Goal: Task Accomplishment & Management: Use online tool/utility

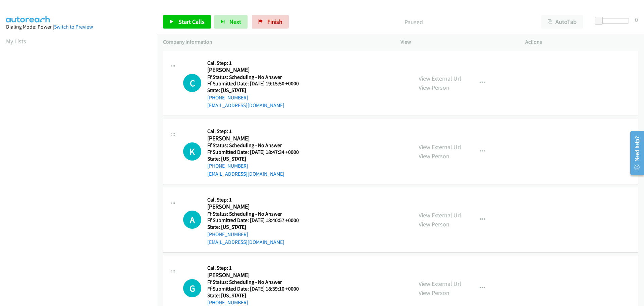
click at [434, 79] on link "View External Url" at bounding box center [440, 78] width 43 height 8
click at [423, 145] on link "View External Url" at bounding box center [440, 147] width 43 height 8
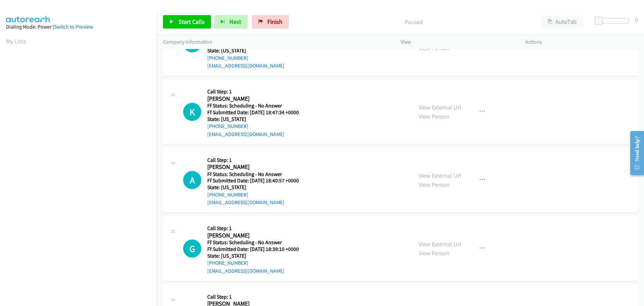
scroll to position [101, 0]
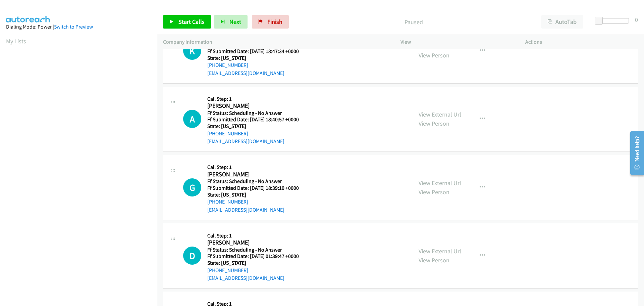
click at [423, 114] on link "View External Url" at bounding box center [440, 114] width 43 height 8
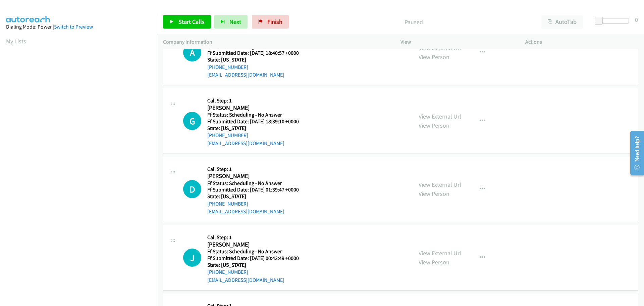
scroll to position [168, 0]
click at [437, 114] on link "View External Url" at bounding box center [440, 116] width 43 height 8
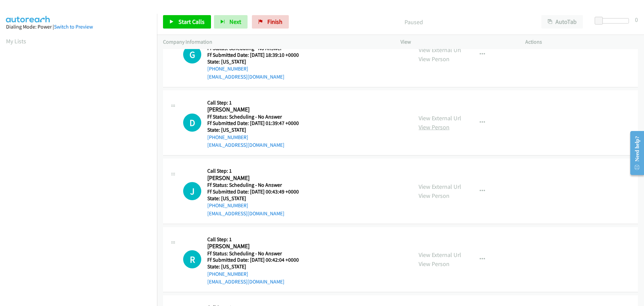
scroll to position [235, 0]
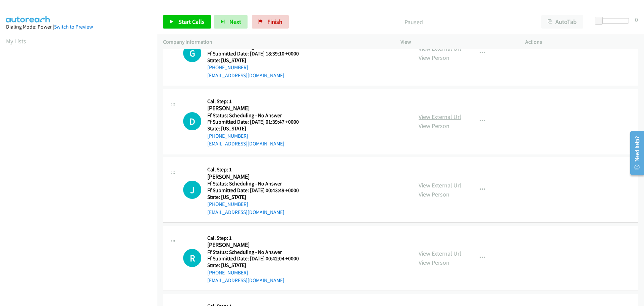
click at [423, 113] on link "View External Url" at bounding box center [440, 117] width 43 height 8
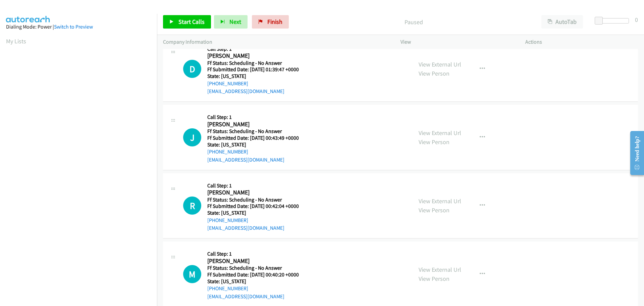
scroll to position [302, 0]
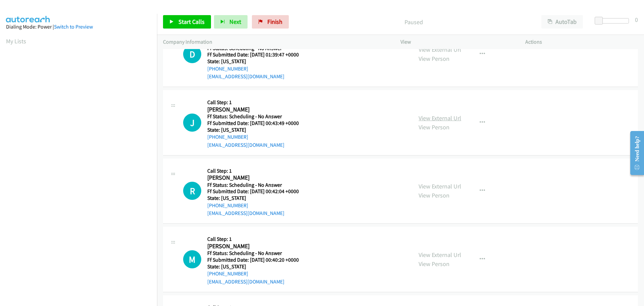
click at [427, 120] on link "View External Url" at bounding box center [440, 118] width 43 height 8
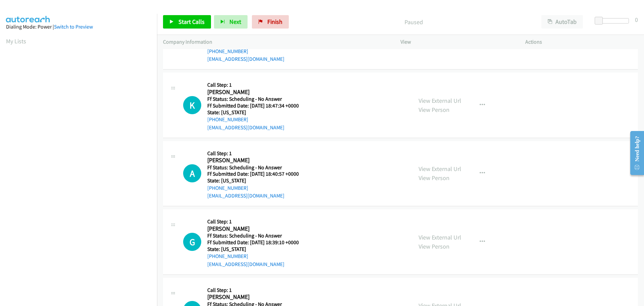
scroll to position [0, 0]
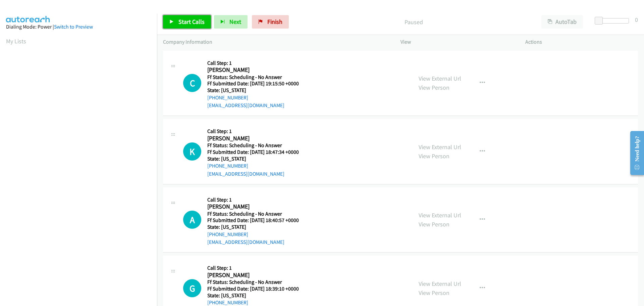
click at [175, 22] on link "Start Calls" at bounding box center [187, 21] width 48 height 13
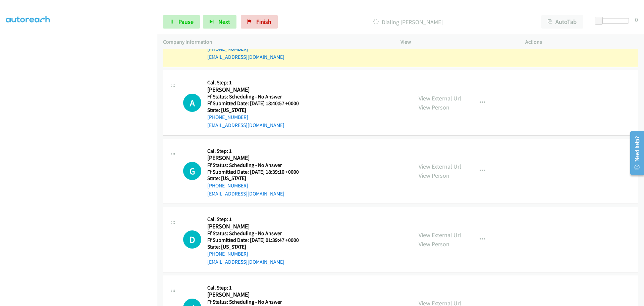
scroll to position [134, 0]
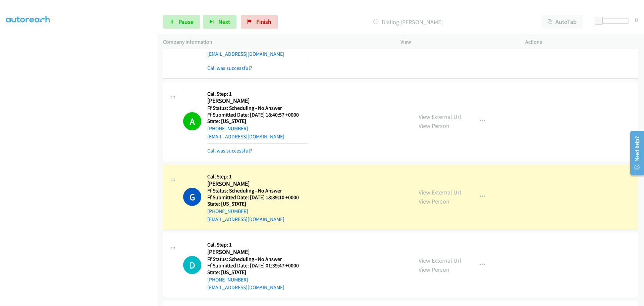
click at [30, 301] on section at bounding box center [78, 146] width 145 height 321
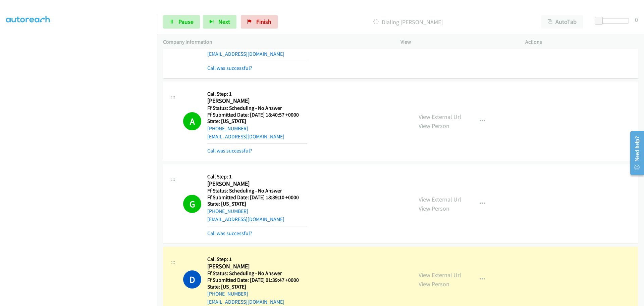
scroll to position [70, 0]
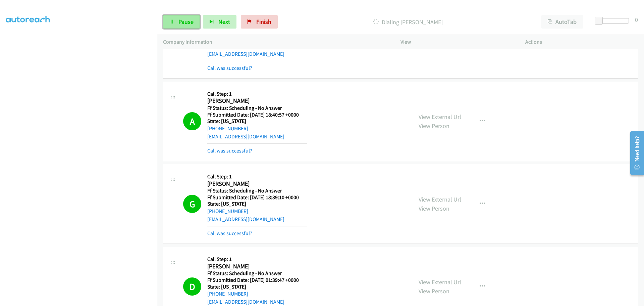
click at [196, 22] on link "Pause" at bounding box center [181, 21] width 37 height 13
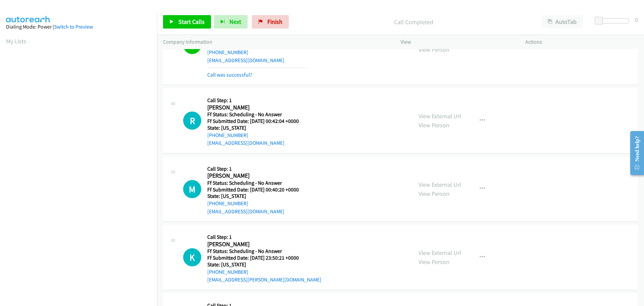
scroll to position [470, 0]
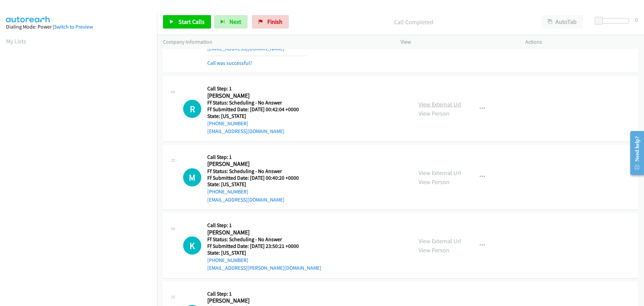
click at [419, 105] on link "View External Url" at bounding box center [440, 104] width 43 height 8
click at [429, 173] on link "View External Url" at bounding box center [440, 173] width 43 height 8
click at [430, 239] on link "View External Url" at bounding box center [440, 241] width 43 height 8
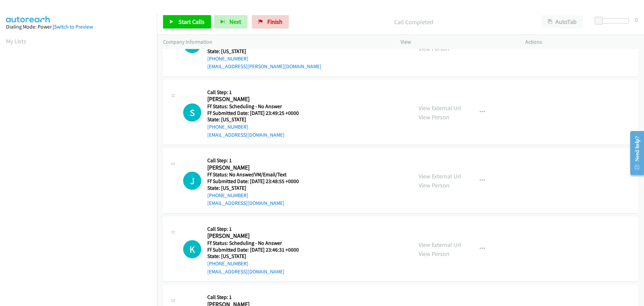
scroll to position [637, 0]
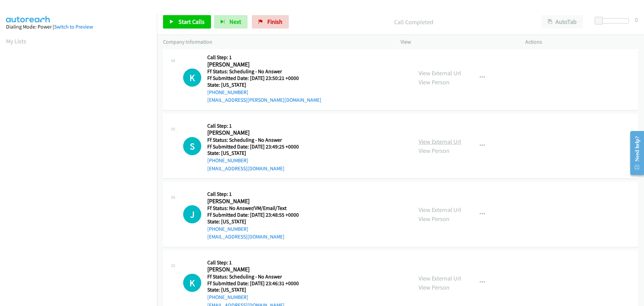
click at [434, 144] on link "View External Url" at bounding box center [440, 142] width 43 height 8
click at [421, 207] on link "View External Url" at bounding box center [440, 210] width 43 height 8
click at [421, 275] on link "View External Url" at bounding box center [440, 278] width 43 height 8
click at [181, 20] on span "Start Calls" at bounding box center [191, 22] width 26 height 8
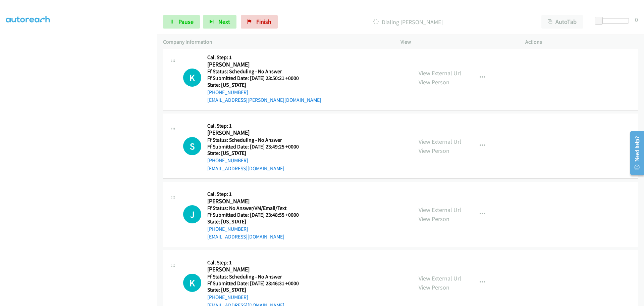
scroll to position [70, 0]
click at [56, 300] on iframe at bounding box center [81, 145] width 151 height 319
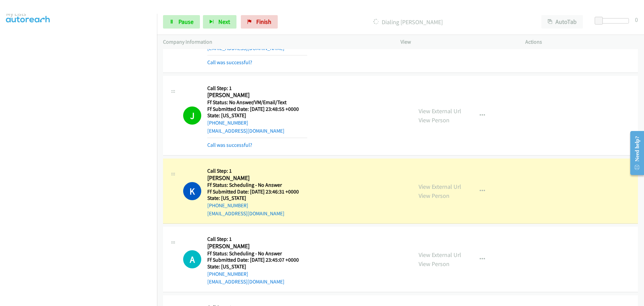
scroll to position [0, 0]
click at [194, 20] on link "Pause" at bounding box center [181, 21] width 37 height 13
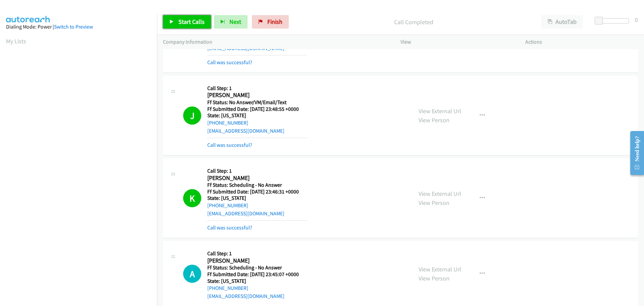
click at [193, 26] on link "Start Calls" at bounding box center [187, 21] width 48 height 13
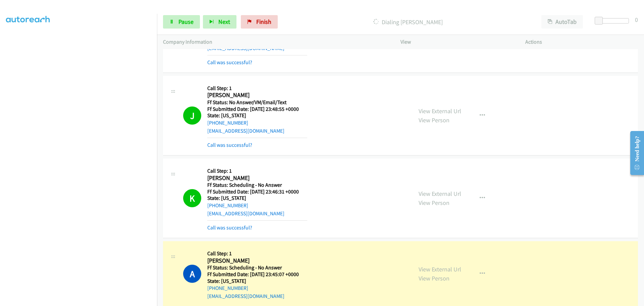
scroll to position [70, 0]
click at [453, 269] on link "View External Url" at bounding box center [440, 269] width 43 height 8
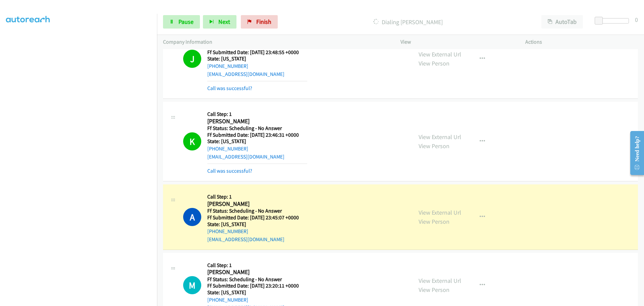
scroll to position [968, 0]
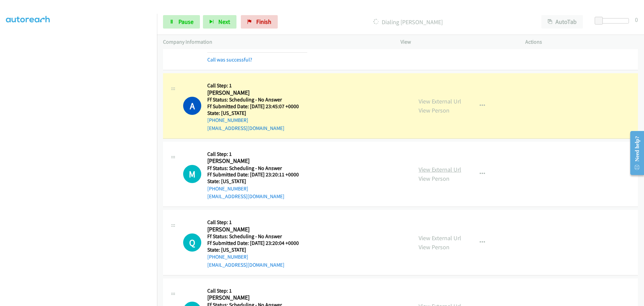
click at [424, 169] on link "View External Url" at bounding box center [440, 169] width 43 height 8
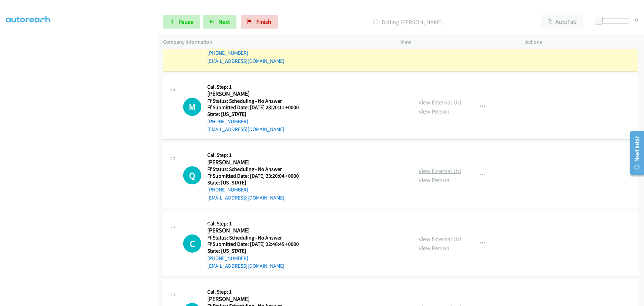
click at [446, 169] on link "View External Url" at bounding box center [440, 171] width 43 height 8
click at [436, 238] on link "View External Url" at bounding box center [440, 239] width 43 height 8
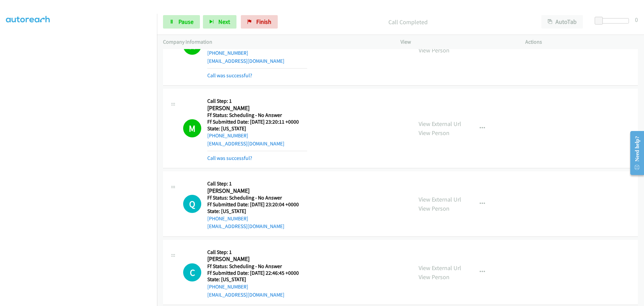
scroll to position [70, 0]
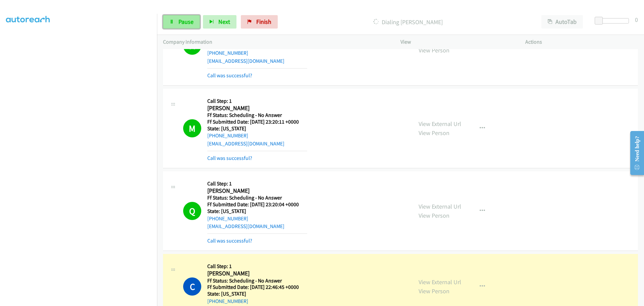
click at [175, 21] on link "Pause" at bounding box center [181, 21] width 37 height 13
click at [269, 20] on span "Finish" at bounding box center [274, 22] width 15 height 8
